Goal: Task Accomplishment & Management: Complete application form

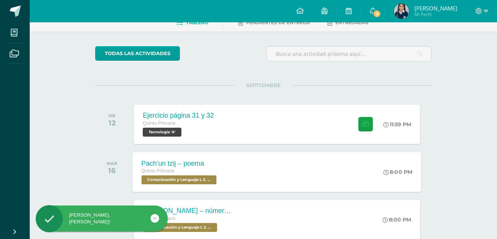
scroll to position [85, 0]
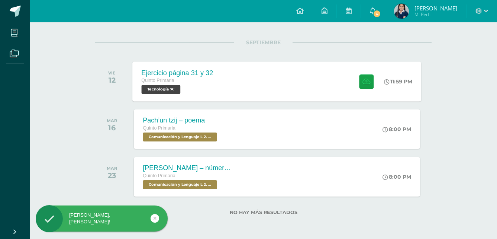
click at [280, 94] on div "Ejercicio página 31 y 32 Quinto Primaria Tecnología 'A' 11:59 PM Ejercicio pági…" at bounding box center [277, 81] width 289 height 40
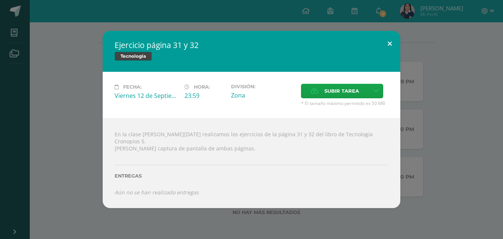
drag, startPoint x: 392, startPoint y: 46, endPoint x: 367, endPoint y: 46, distance: 24.5
click at [389, 46] on button at bounding box center [389, 43] width 21 height 25
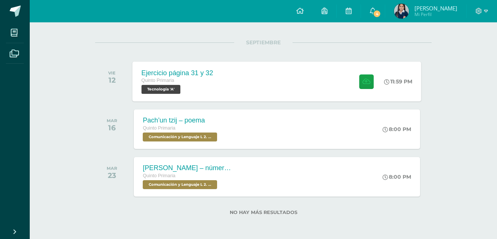
click at [284, 77] on div "Ejercicio página 31 y 32 Quinto Primaria Tecnología 'A' 11:59 PM Ejercicio pági…" at bounding box center [277, 81] width 289 height 40
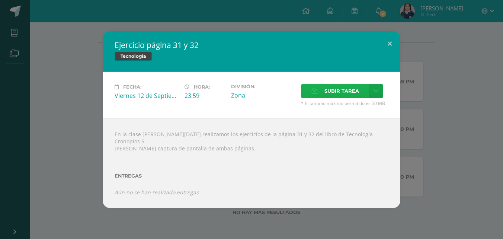
click at [305, 92] on label "Subir tarea" at bounding box center [335, 91] width 68 height 15
click at [0, 0] on input "Subir tarea" at bounding box center [0, 0] width 0 height 0
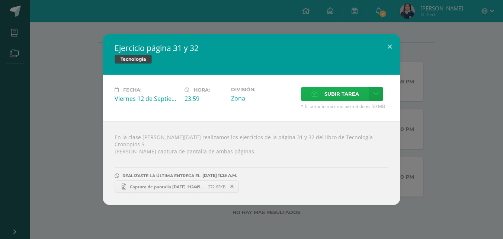
click at [318, 96] on icon at bounding box center [315, 94] width 8 height 5
click at [0, 0] on input "Subir tarea" at bounding box center [0, 0] width 0 height 0
click at [291, 184] on span "Captura de pantalla [DATE] 102545.png" at bounding box center [293, 187] width 82 height 6
click at [361, 183] on span at bounding box center [358, 186] width 13 height 8
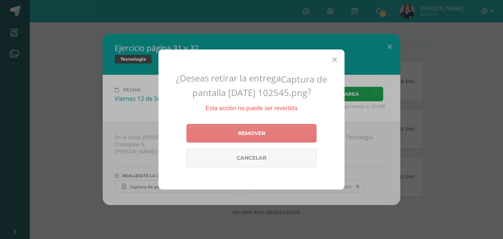
click at [273, 131] on link "Remover" at bounding box center [251, 133] width 130 height 19
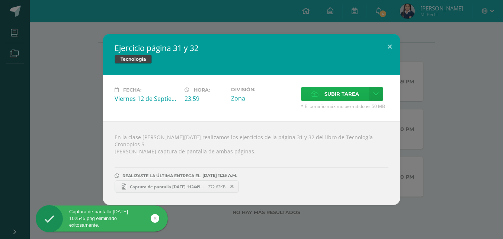
click at [320, 98] on label "Subir tarea" at bounding box center [335, 94] width 68 height 15
click at [0, 0] on input "Subir tarea" at bounding box center [0, 0] width 0 height 0
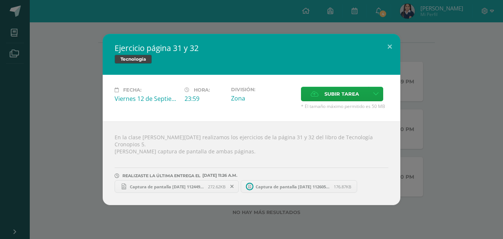
click at [251, 185] on icon at bounding box center [249, 186] width 3 height 4
click at [190, 184] on span "Captura de pantalla [DATE] 112449.png" at bounding box center [167, 187] width 82 height 6
click at [384, 49] on button at bounding box center [389, 46] width 21 height 25
